Goal: Task Accomplishment & Management: Complete application form

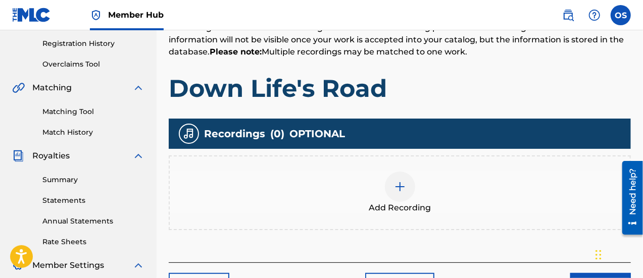
scroll to position [204, 0]
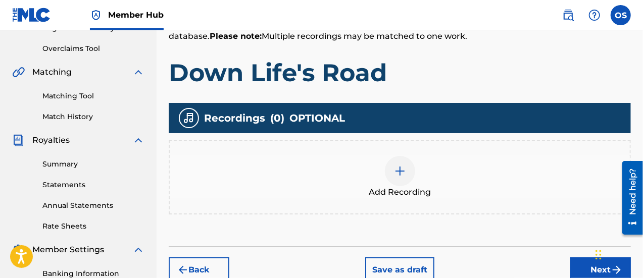
click at [430, 190] on span "Add Recording" at bounding box center [400, 192] width 62 height 12
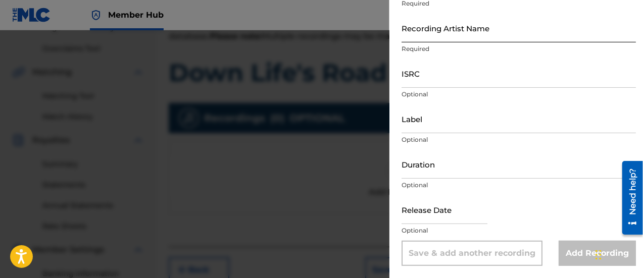
scroll to position [8, 0]
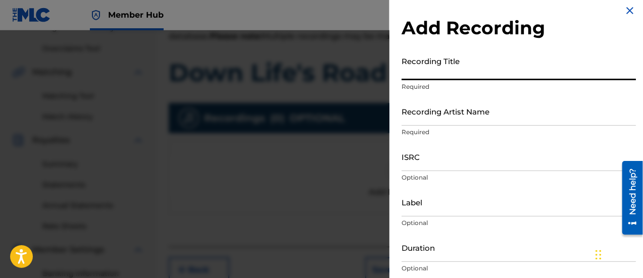
click at [442, 61] on input "Recording Title" at bounding box center [519, 66] width 234 height 29
type input "Down Life's Raoad"
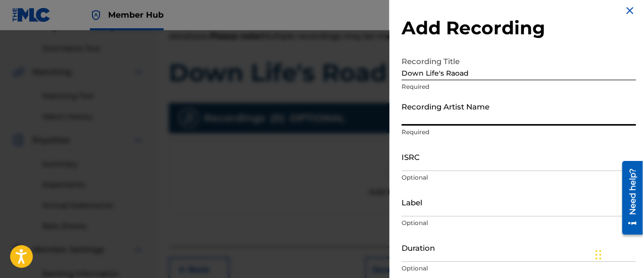
click at [502, 117] on input "Recording Artist Name" at bounding box center [519, 111] width 234 height 29
type input "[PERSON_NAME] [PERSON_NAME]"
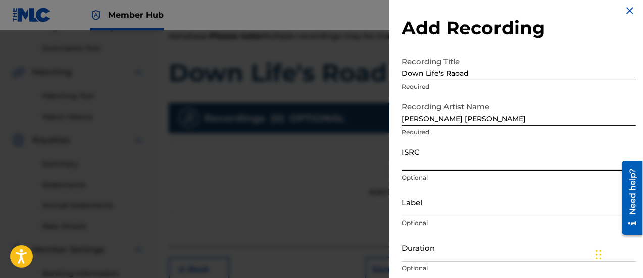
click at [465, 164] on input "ISRC" at bounding box center [519, 156] width 234 height 29
type input "QZVSB2200008"
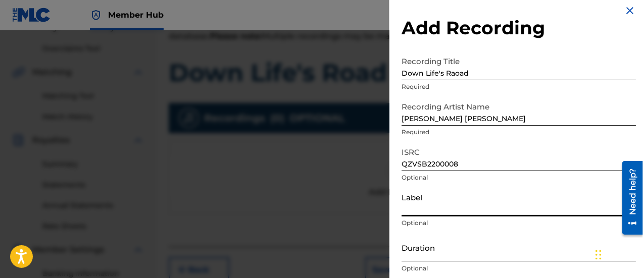
click at [460, 211] on input "Label" at bounding box center [519, 202] width 234 height 29
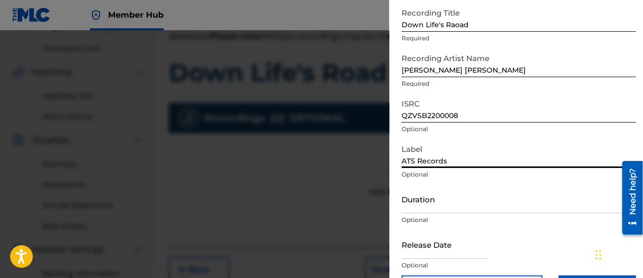
type input "ATS Records"
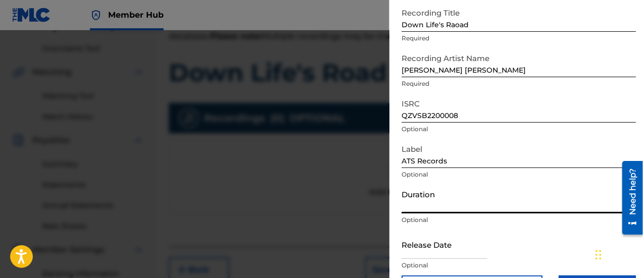
click at [460, 211] on input "Duration" at bounding box center [519, 199] width 234 height 29
type input "00:03:33"
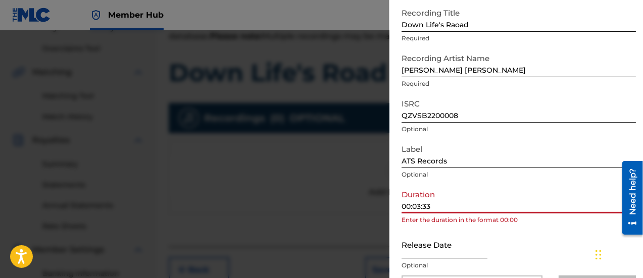
scroll to position [91, 0]
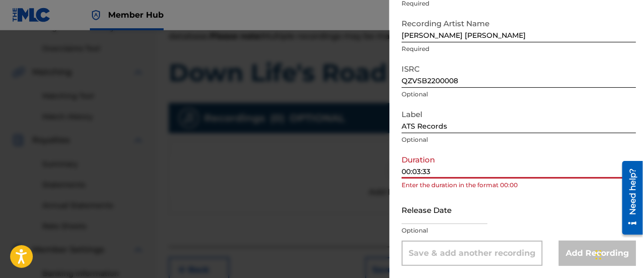
select select "8"
select select "2025"
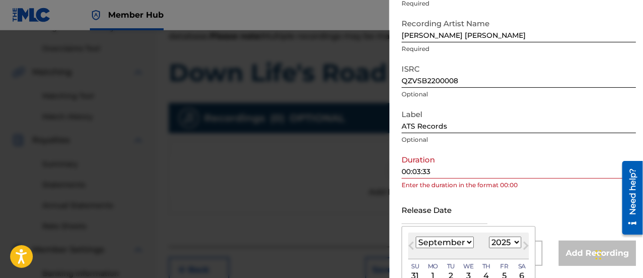
click at [470, 223] on input "text" at bounding box center [445, 209] width 86 height 29
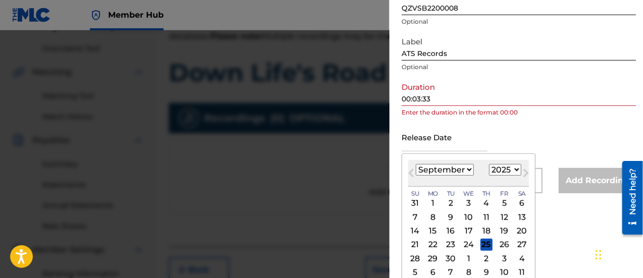
scroll to position [171, 0]
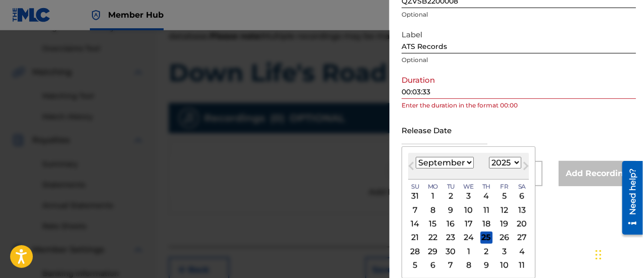
click at [466, 163] on select "January February March April May June July August September October November De…" at bounding box center [445, 163] width 58 height 12
click at [525, 168] on span "Next Month" at bounding box center [525, 167] width 0 height 15
select select "9"
click at [502, 231] on div "19 20 21 22 23 24 25" at bounding box center [468, 238] width 121 height 14
click at [503, 221] on div "17" at bounding box center [504, 224] width 12 height 12
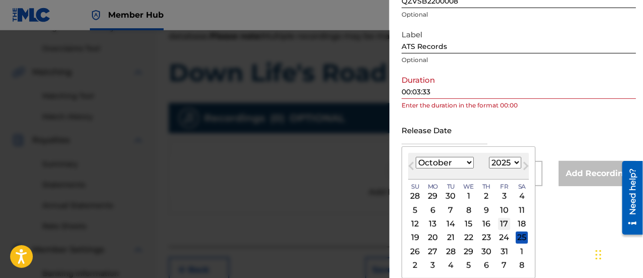
type input "[DATE]"
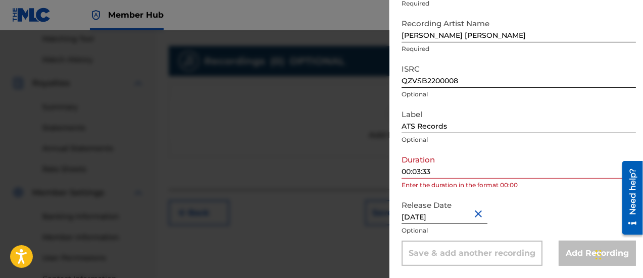
scroll to position [261, 0]
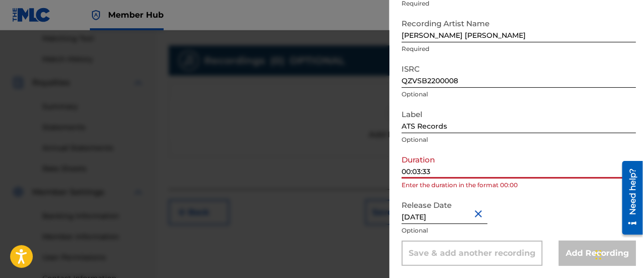
click at [419, 174] on input "00:03:33" at bounding box center [519, 164] width 234 height 29
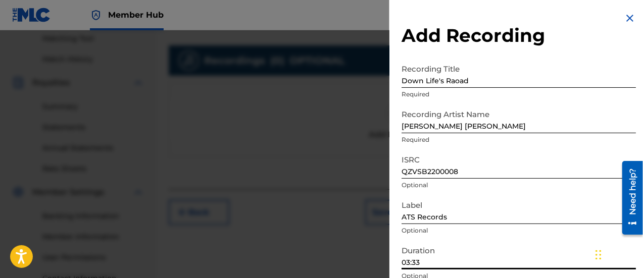
scroll to position [91, 0]
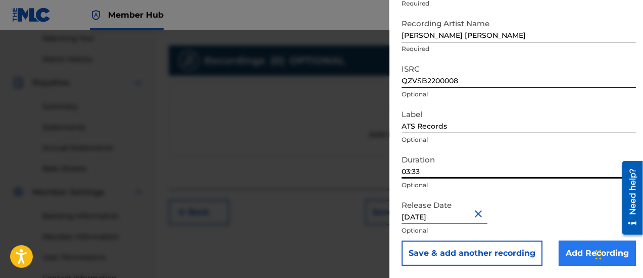
type input "03:33"
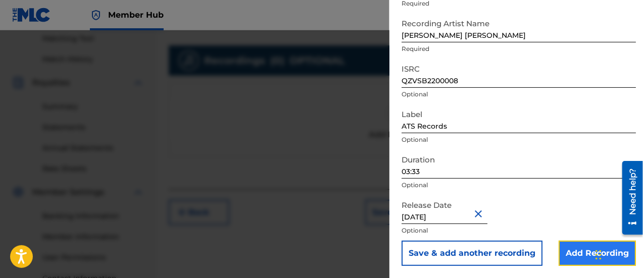
click at [570, 253] on input "Add Recording" at bounding box center [597, 253] width 77 height 25
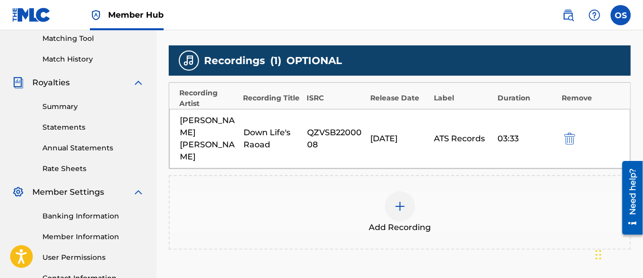
click at [271, 127] on div "Down Life's Raoad" at bounding box center [272, 139] width 59 height 24
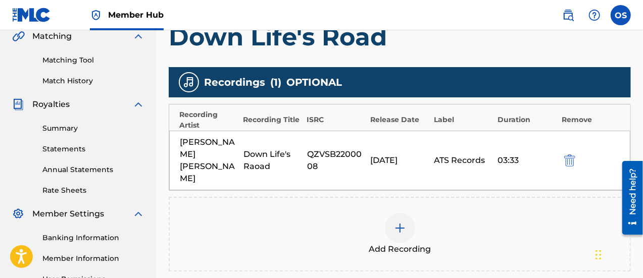
scroll to position [239, 0]
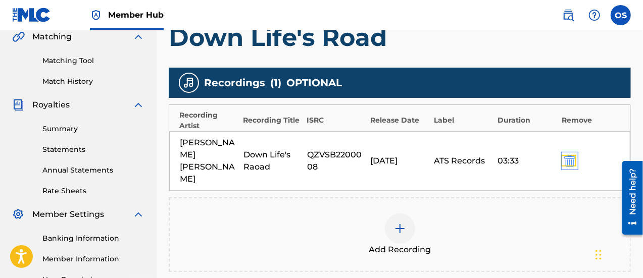
click at [567, 155] on img "submit" at bounding box center [569, 161] width 11 height 12
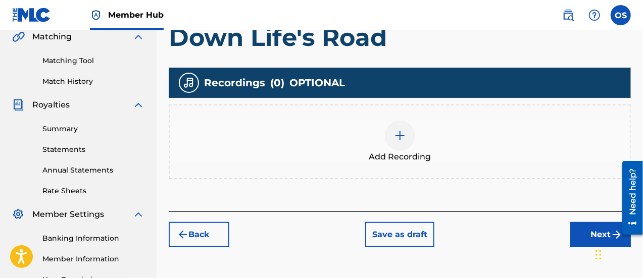
click at [384, 138] on div "Add Recording" at bounding box center [400, 142] width 460 height 42
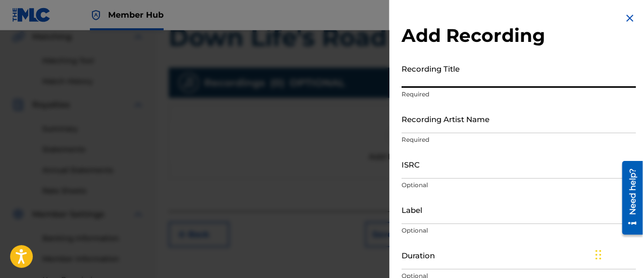
click at [458, 74] on input "Recording Title" at bounding box center [519, 73] width 234 height 29
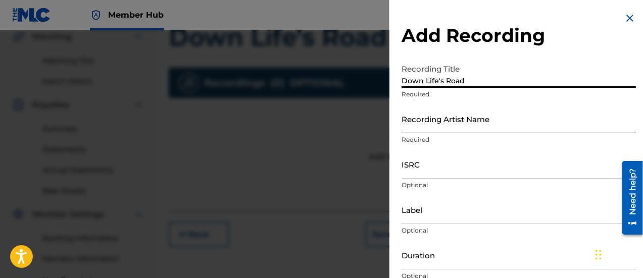
type input "Down Life's Road"
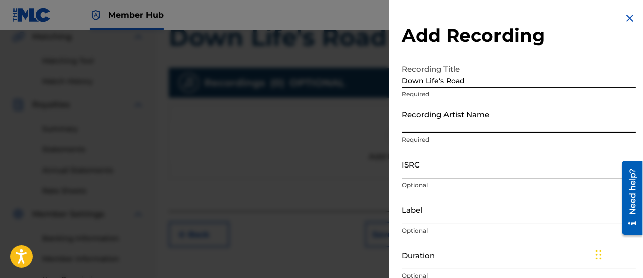
click at [453, 114] on input "Recording Artist Name" at bounding box center [519, 119] width 234 height 29
type input "[PERSON_NAME] [PERSON_NAME]"
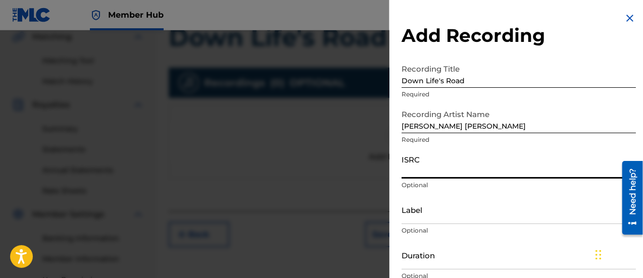
click at [461, 168] on input "ISRC" at bounding box center [519, 164] width 234 height 29
type input "QZVSB2200008"
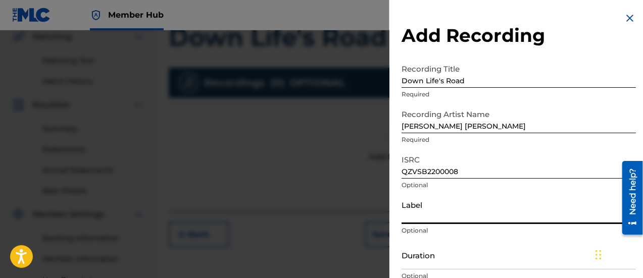
click at [468, 222] on input "Label" at bounding box center [519, 209] width 234 height 29
type input "ATS Records"
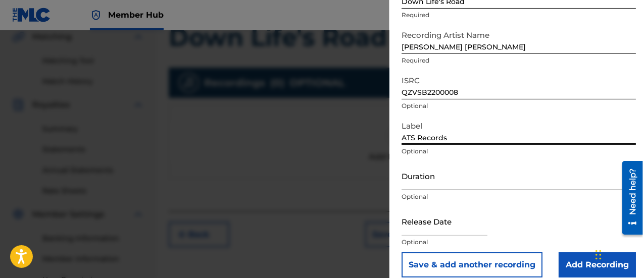
scroll to position [80, 0]
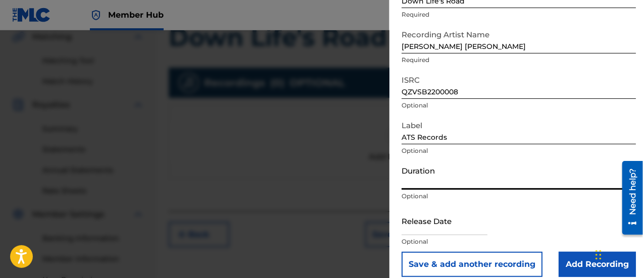
click at [461, 175] on input "Duration" at bounding box center [519, 175] width 234 height 29
type input "03:33"
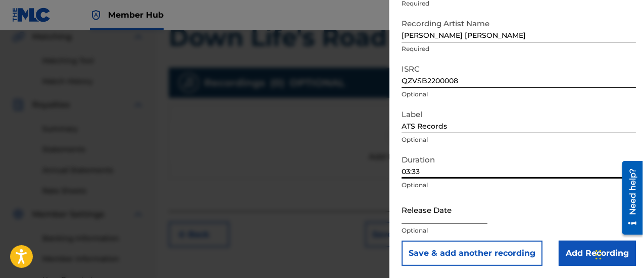
select select "8"
select select "2025"
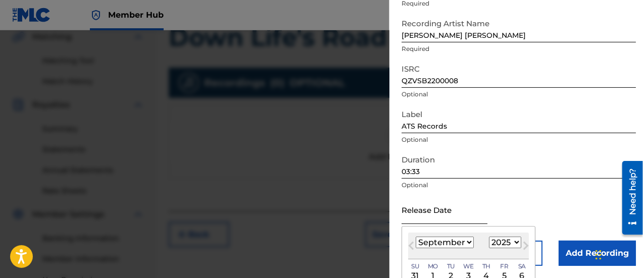
click at [481, 220] on input "text" at bounding box center [445, 209] width 86 height 29
type input "[DATE]"
select select "9"
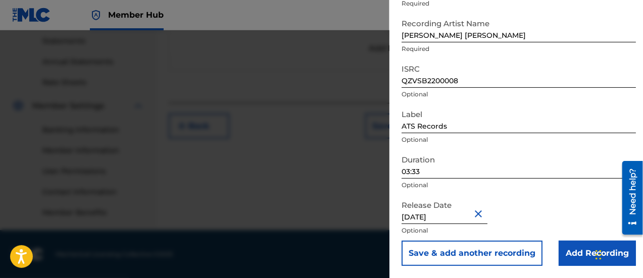
click at [541, 116] on form "Recording Title Down Life's Road Required Recording Artist Name [PERSON_NAME] […" at bounding box center [519, 117] width 234 height 298
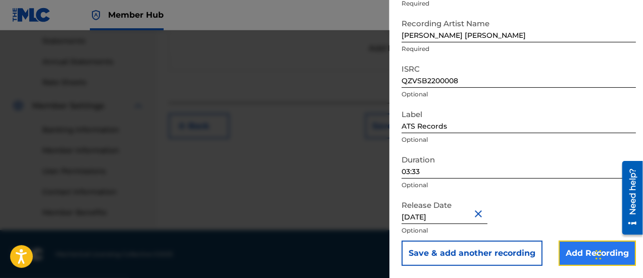
click at [579, 255] on input "Add Recording" at bounding box center [597, 253] width 77 height 25
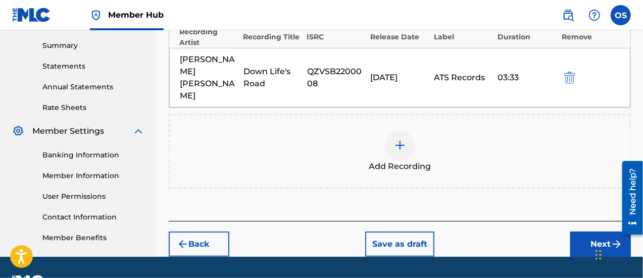
scroll to position [322, 0]
click at [581, 232] on button "Next" at bounding box center [600, 244] width 61 height 25
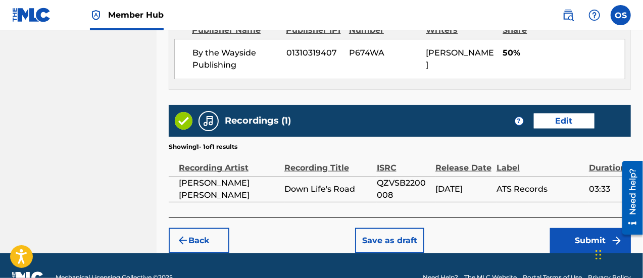
scroll to position [605, 0]
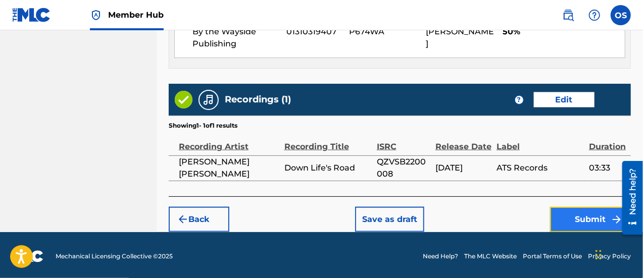
click at [585, 207] on button "Submit" at bounding box center [590, 219] width 81 height 25
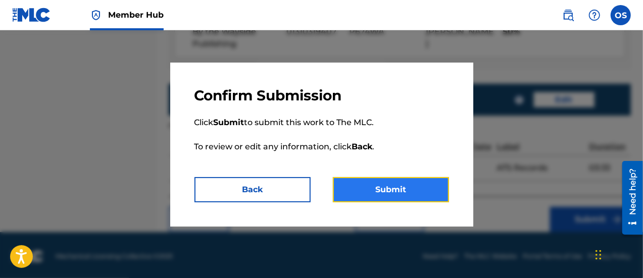
click at [355, 191] on button "Submit" at bounding box center [391, 189] width 116 height 25
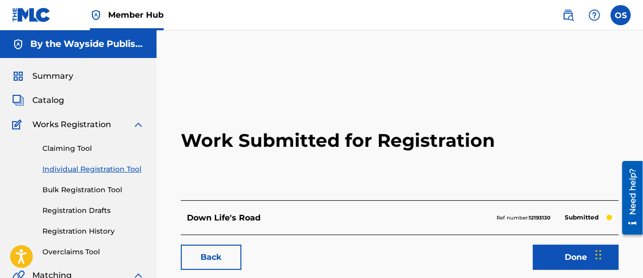
click at [59, 100] on span "Catalog" at bounding box center [48, 100] width 32 height 12
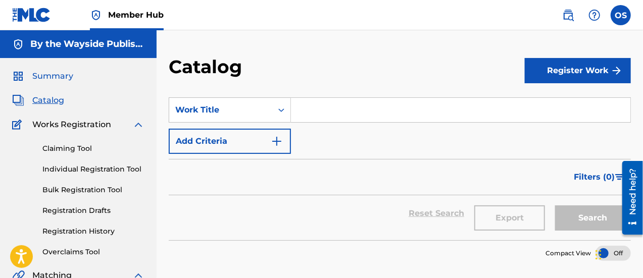
click at [71, 78] on span "Summary" at bounding box center [52, 76] width 41 height 12
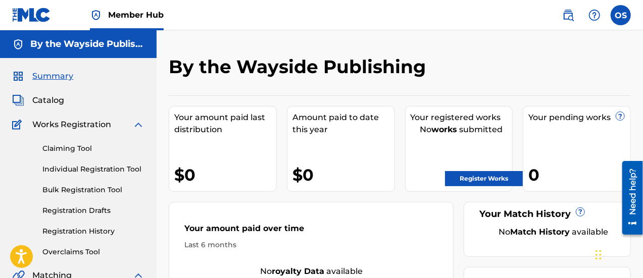
scroll to position [106, 0]
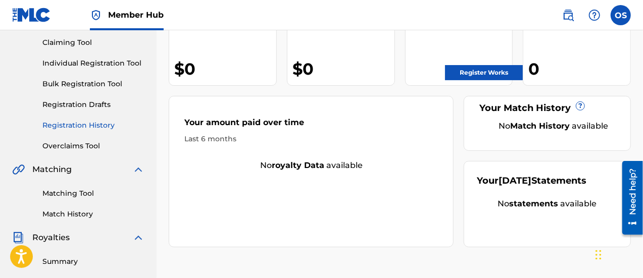
click at [100, 128] on link "Registration History" at bounding box center [93, 125] width 102 height 11
